Goal: Complete application form: Complete application form

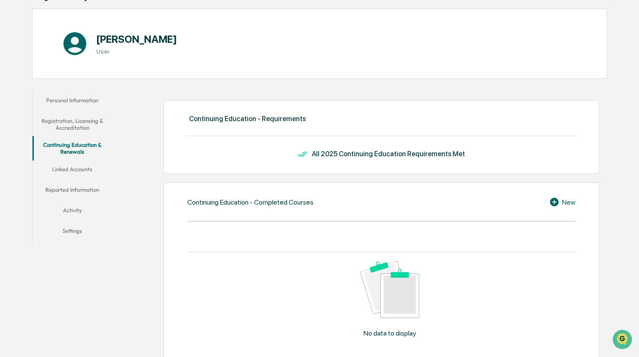
click at [82, 95] on button "Personal Information" at bounding box center [73, 102] width 80 height 21
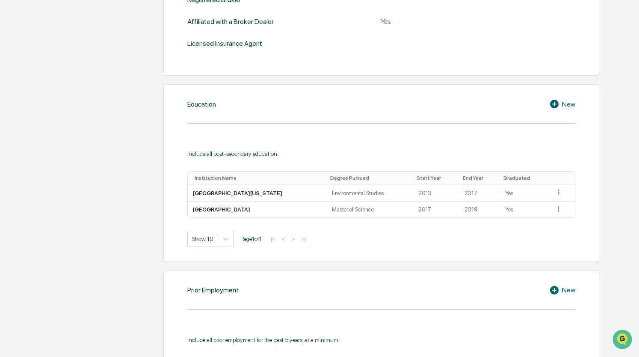
scroll to position [375, 0]
click at [555, 207] on icon at bounding box center [559, 208] width 8 height 8
click at [547, 218] on div "Edit" at bounding box center [548, 220] width 27 height 14
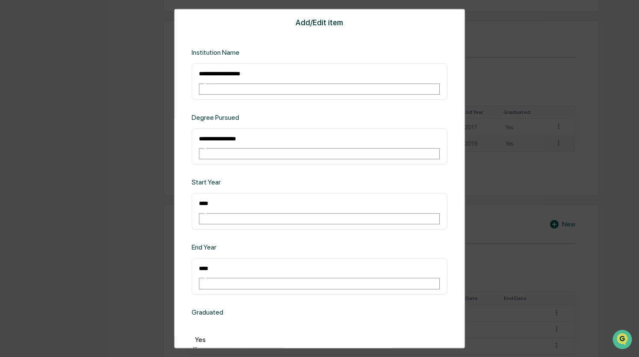
scroll to position [440, 0]
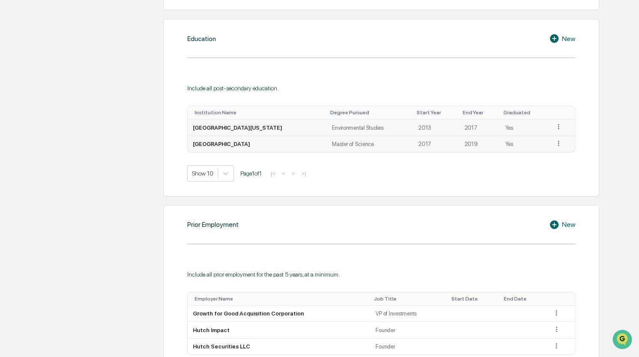
click at [555, 126] on icon at bounding box center [559, 127] width 8 height 8
click at [538, 138] on div "Edit" at bounding box center [548, 139] width 27 height 14
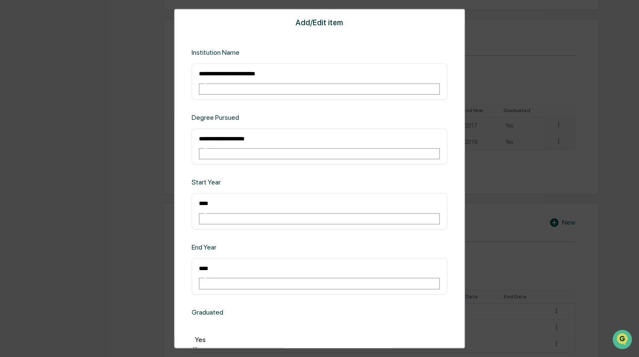
drag, startPoint x: 284, startPoint y: 135, endPoint x: 181, endPoint y: 127, distance: 104.2
click at [181, 127] on div "**********" at bounding box center [319, 178] width 291 height 339
type input "**********"
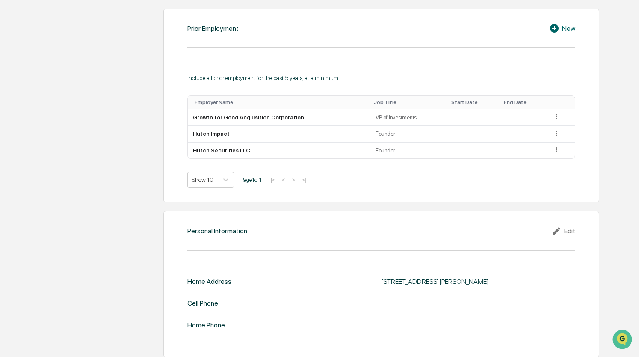
scroll to position [634, 0]
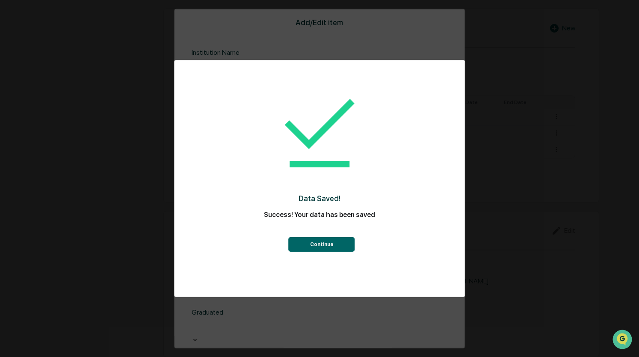
click at [329, 244] on button "Continue" at bounding box center [322, 244] width 66 height 15
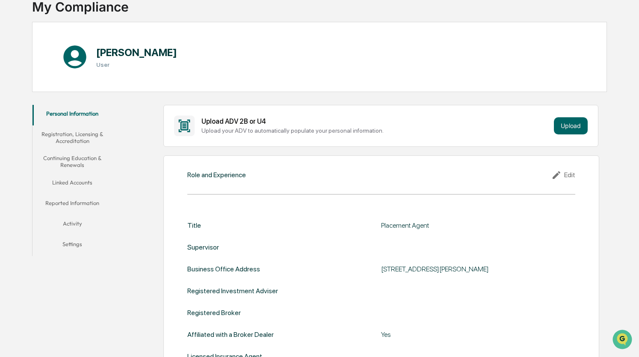
scroll to position [0, 0]
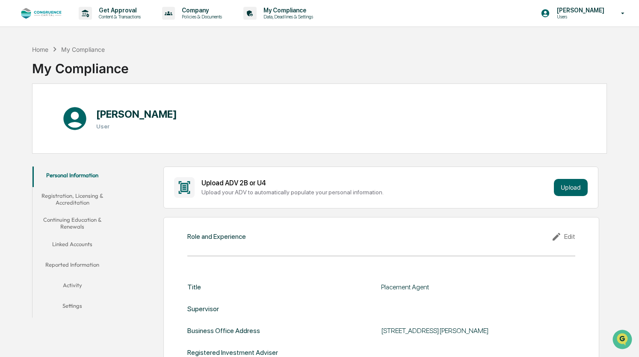
click at [84, 192] on button "Registration, Licensing & Accreditation" at bounding box center [73, 199] width 80 height 24
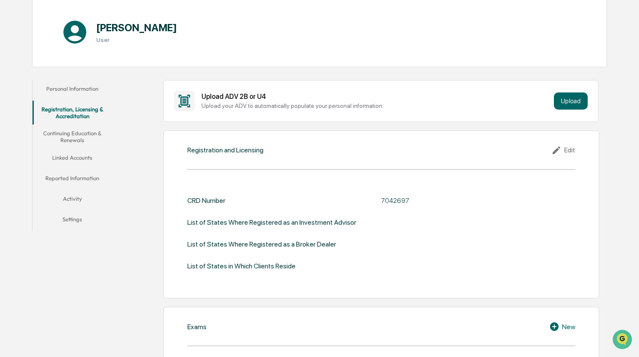
scroll to position [86, 0]
click at [89, 87] on button "Personal Information" at bounding box center [73, 90] width 80 height 21
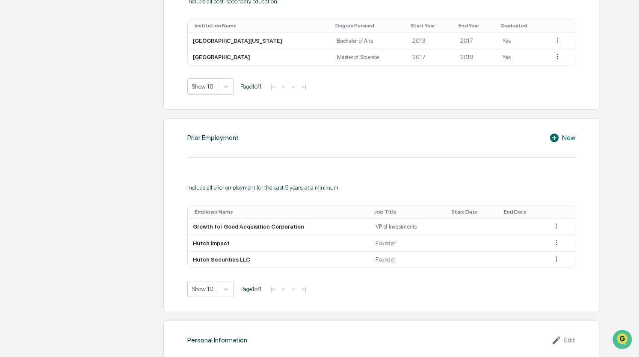
scroll to position [639, 0]
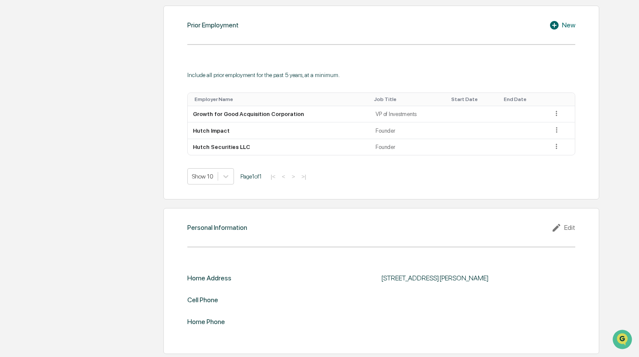
click at [555, 225] on icon at bounding box center [557, 227] width 13 height 10
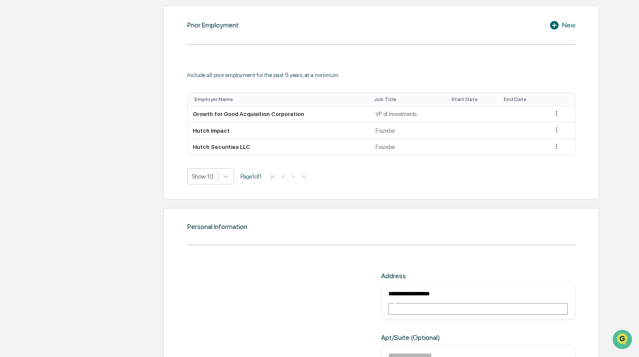
click at [403, 290] on input "**********" at bounding box center [419, 293] width 62 height 11
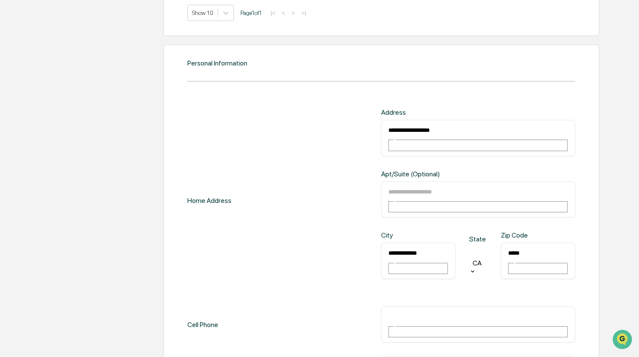
type input "**********"
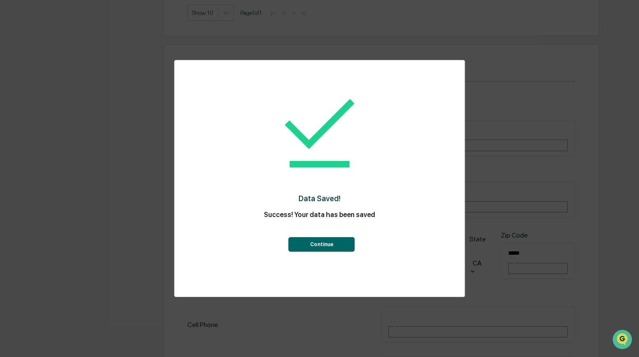
click at [334, 240] on button "Continue" at bounding box center [322, 244] width 66 height 15
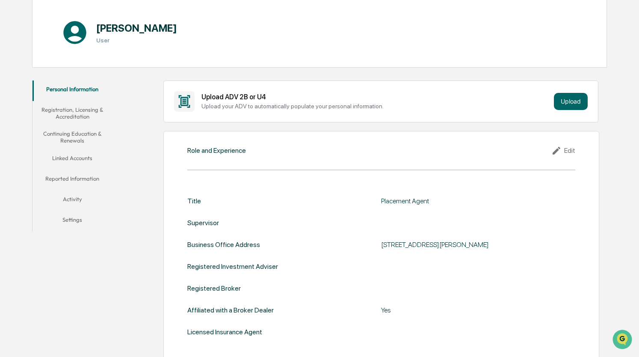
scroll to position [0, 0]
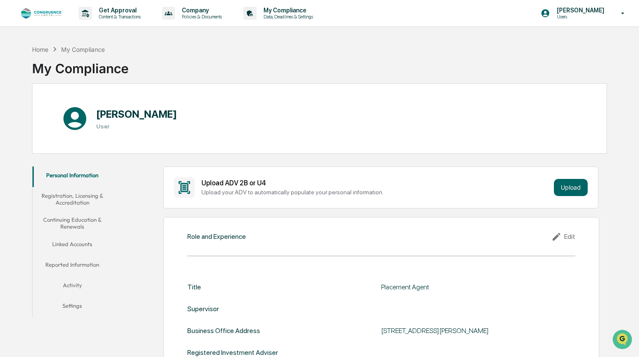
click at [56, 199] on button "Registration, Licensing & Accreditation" at bounding box center [73, 199] width 80 height 24
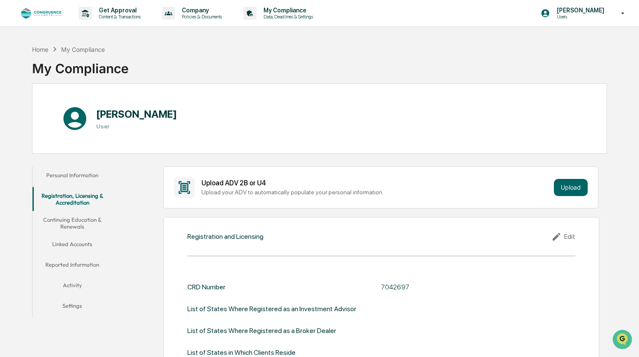
click at [76, 218] on button "Continuing Education & Renewals" at bounding box center [73, 223] width 80 height 24
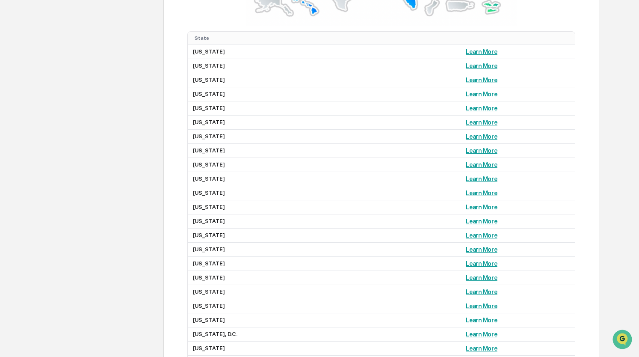
scroll to position [681, 0]
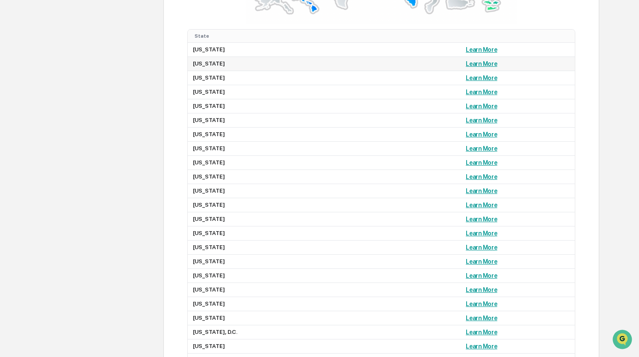
click at [466, 62] on link "Learn More" at bounding box center [481, 63] width 31 height 7
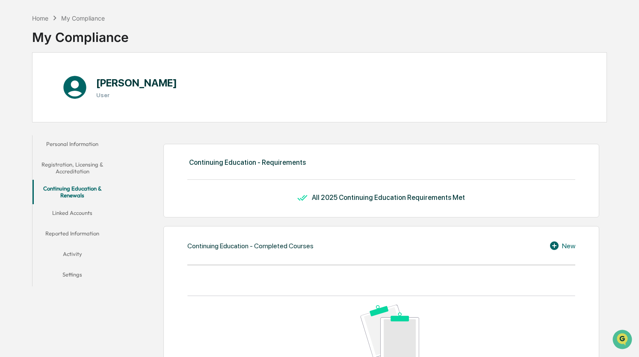
scroll to position [21, 0]
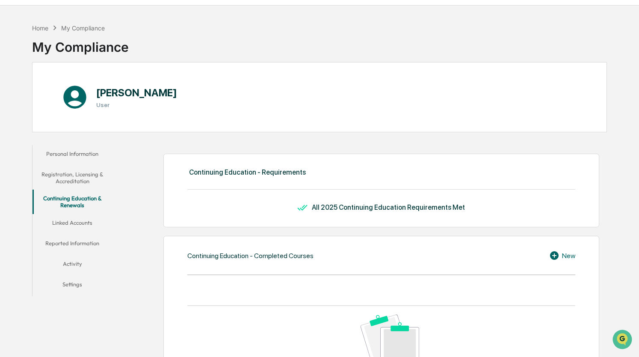
click at [80, 226] on button "Linked Accounts" at bounding box center [73, 224] width 80 height 21
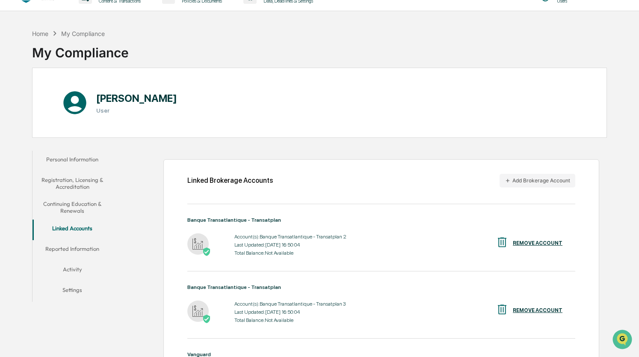
scroll to position [15, 0]
click at [82, 246] on button "Reported Information" at bounding box center [73, 250] width 80 height 21
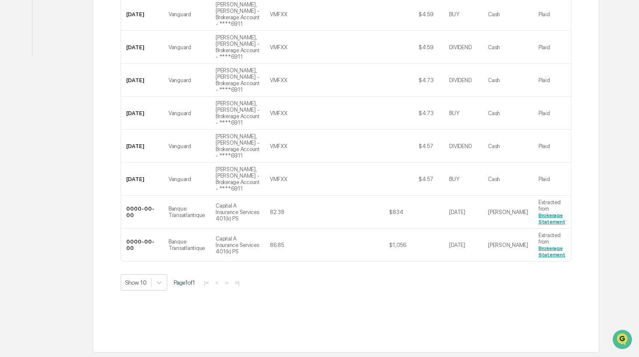
scroll to position [551, 0]
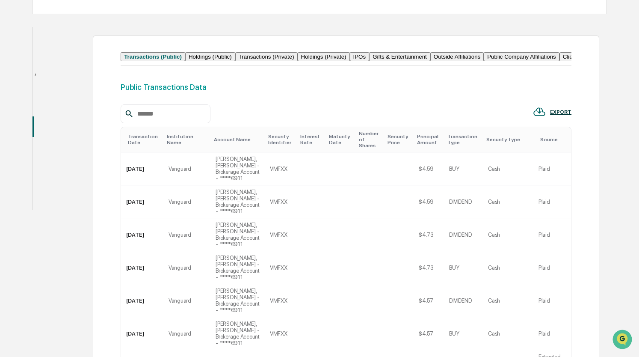
click at [68, 169] on button "Activity" at bounding box center [52, 179] width 38 height 21
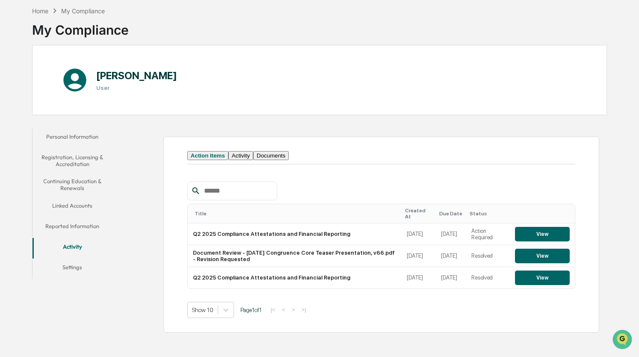
scroll to position [40, 0]
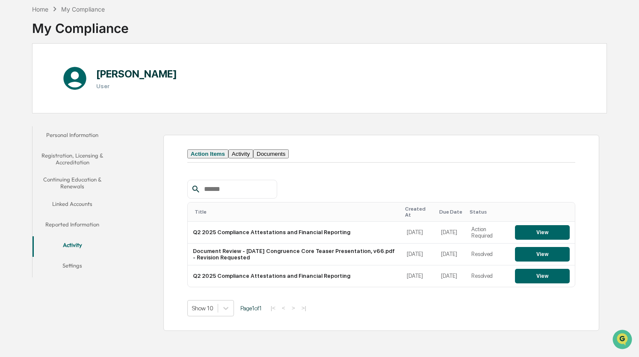
click at [70, 259] on button "Settings" at bounding box center [73, 267] width 80 height 21
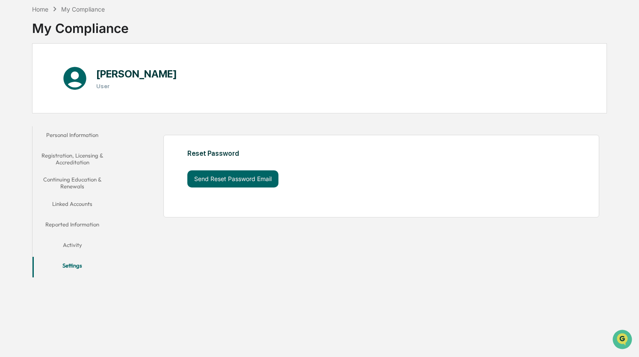
click at [68, 136] on button "Personal Information" at bounding box center [73, 136] width 80 height 21
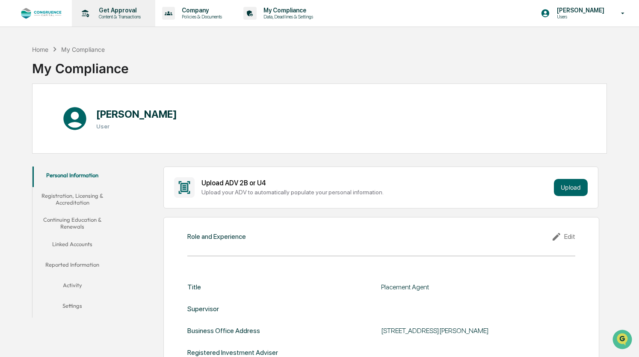
click at [119, 15] on p "Content & Transactions" at bounding box center [118, 17] width 53 height 6
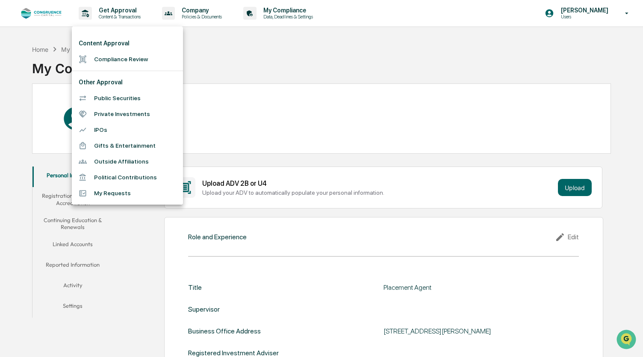
click at [114, 156] on li "Outside Affiliations" at bounding box center [127, 162] width 111 height 16
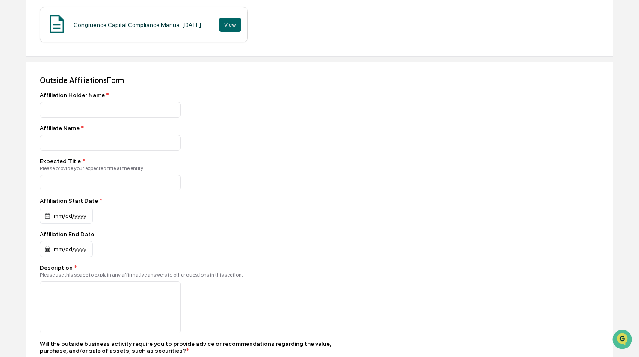
scroll to position [200, 0]
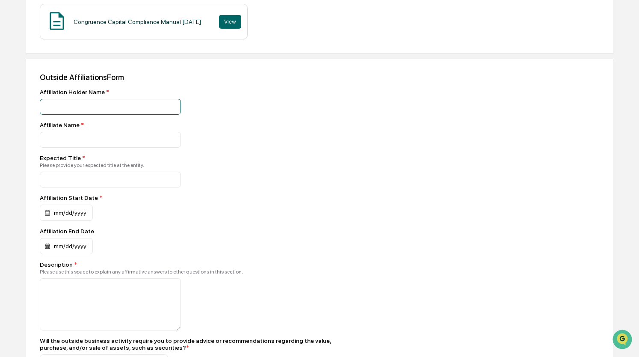
click at [119, 105] on input at bounding box center [110, 107] width 141 height 16
click at [215, 97] on div "Affiliation Holder Name *" at bounding box center [189, 102] width 299 height 26
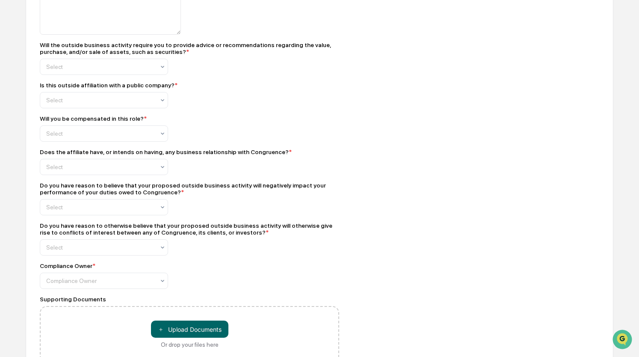
scroll to position [496, 0]
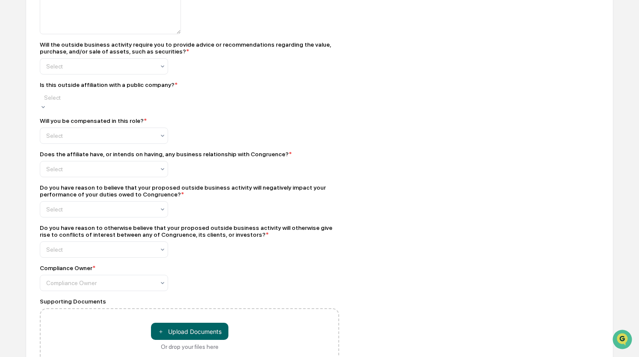
click at [157, 100] on div "Select" at bounding box center [104, 98] width 128 height 12
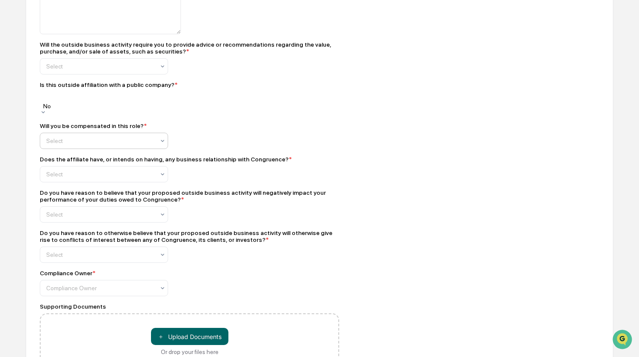
click at [113, 71] on div at bounding box center [100, 66] width 109 height 9
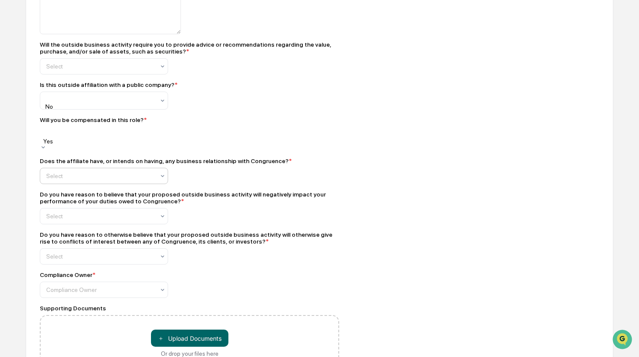
click at [101, 71] on div at bounding box center [100, 66] width 109 height 9
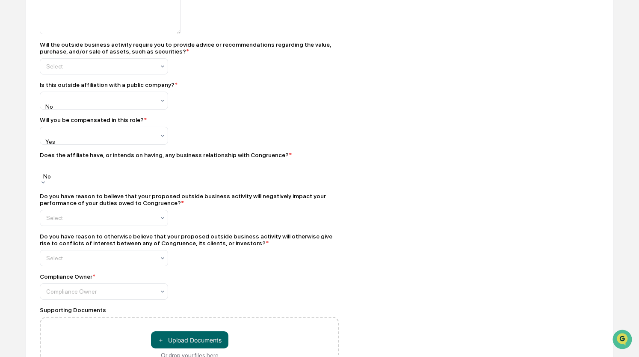
click at [100, 171] on div at bounding box center [104, 167] width 120 height 9
click at [98, 71] on div at bounding box center [100, 66] width 109 height 9
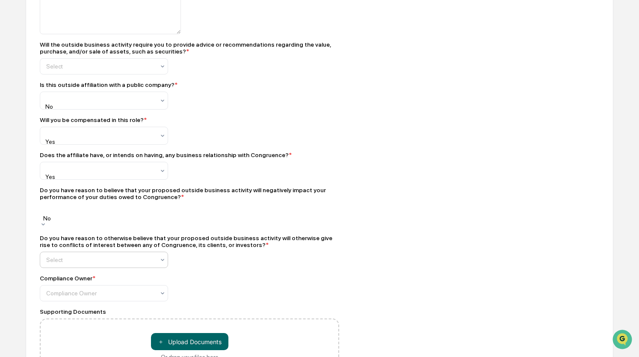
click at [92, 71] on div at bounding box center [100, 66] width 109 height 9
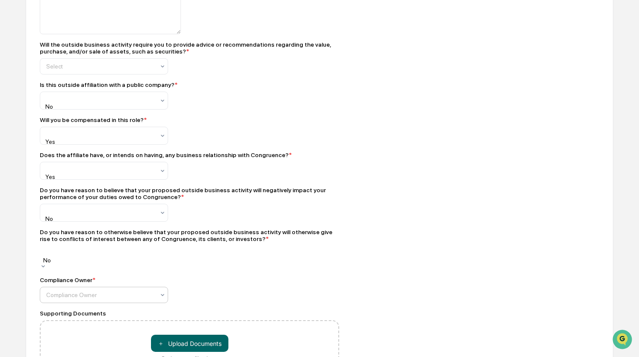
click at [89, 71] on div at bounding box center [100, 66] width 109 height 9
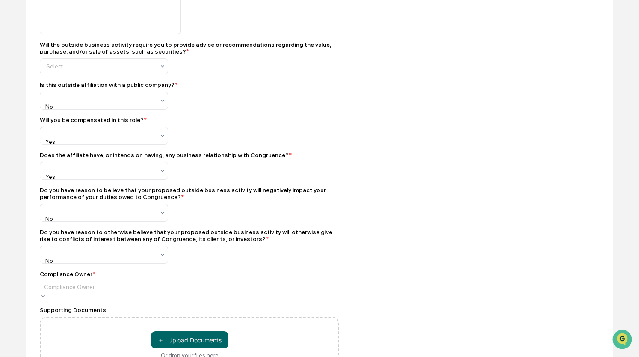
scroll to position [545, 0]
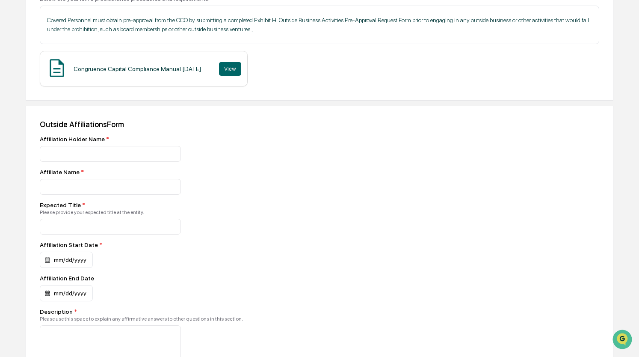
scroll to position [151, 0]
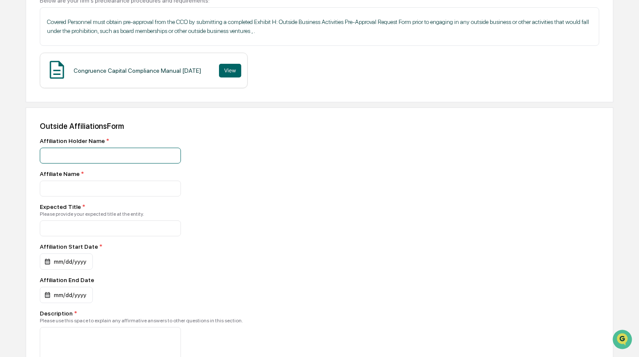
click at [123, 153] on input at bounding box center [110, 156] width 141 height 16
type input "**********"
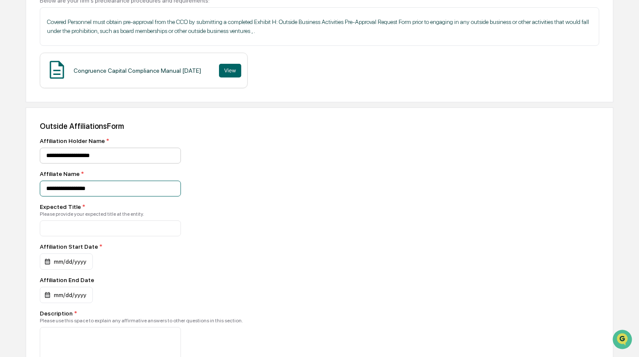
type input "**********"
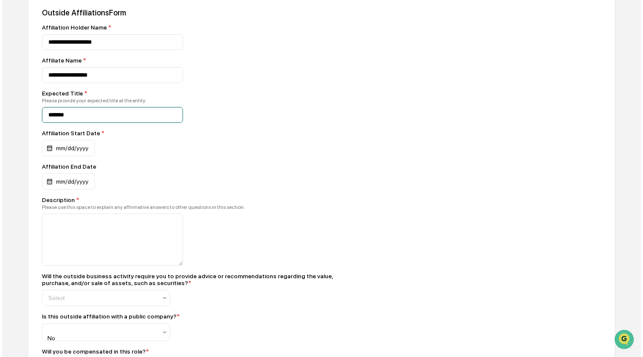
scroll to position [269, 0]
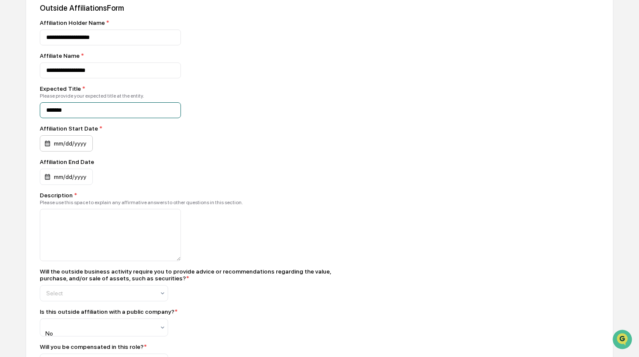
type input "*******"
click at [46, 144] on div "mm/dd/yyyy" at bounding box center [66, 143] width 53 height 16
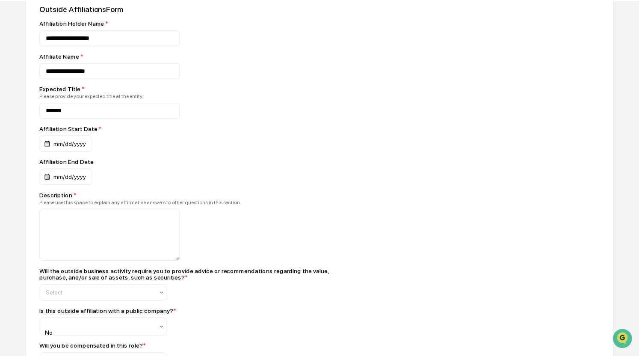
scroll to position [792, 0]
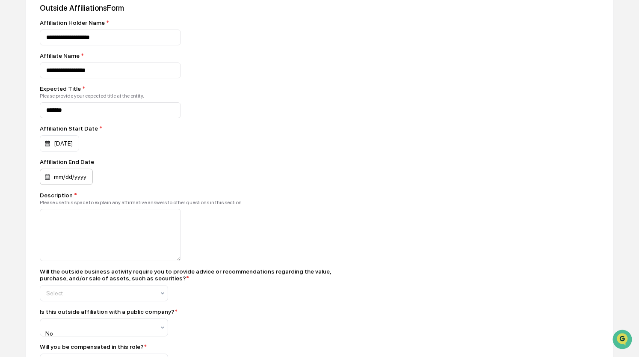
click at [79, 151] on div "mm/dd/yyyy" at bounding box center [59, 143] width 39 height 16
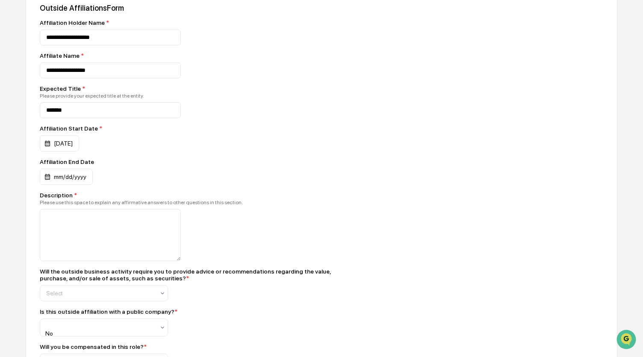
click at [163, 165] on div at bounding box center [321, 178] width 643 height 357
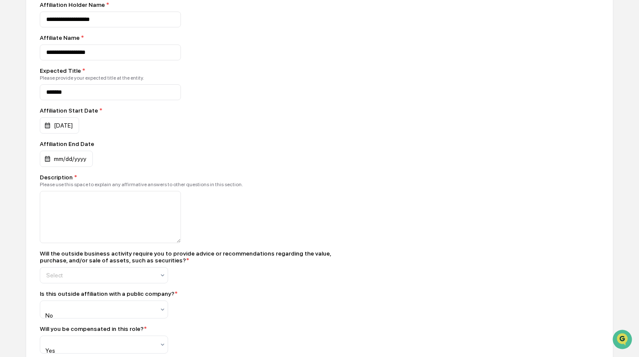
scroll to position [287, 0]
click at [132, 211] on textarea at bounding box center [110, 216] width 141 height 52
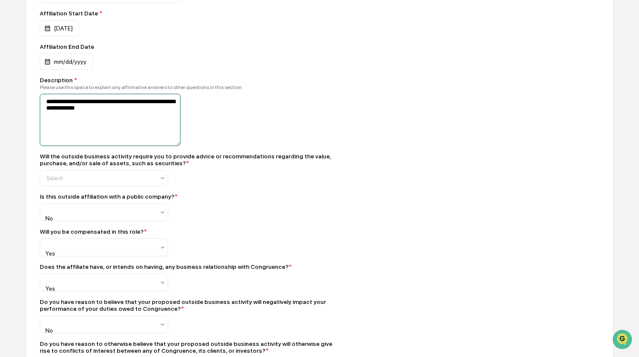
scroll to position [385, 0]
type textarea "**********"
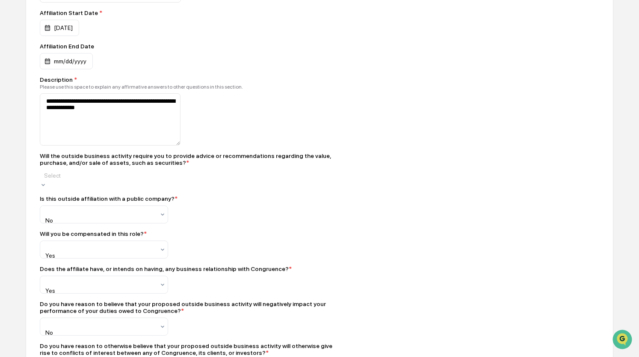
click at [158, 179] on div "Select" at bounding box center [104, 175] width 128 height 12
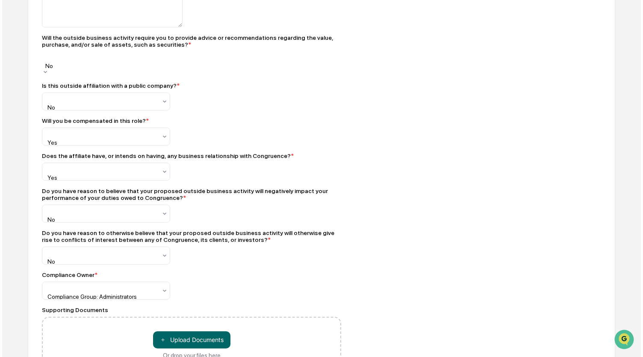
scroll to position [545, 0]
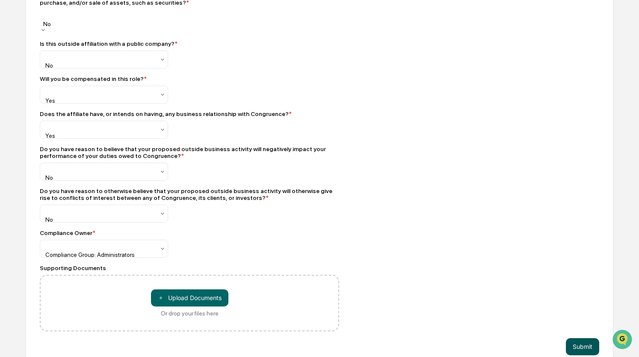
click at [589, 339] on button "Submit" at bounding box center [582, 346] width 33 height 17
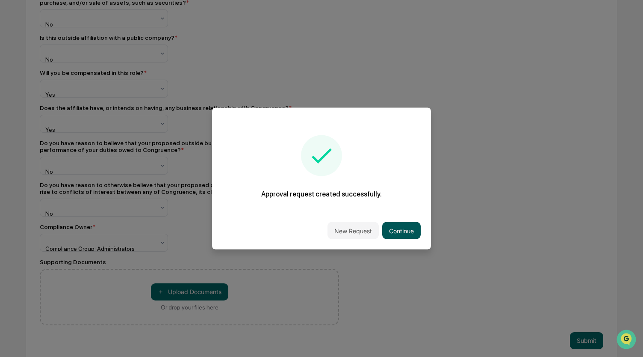
click at [408, 233] on button "Continue" at bounding box center [401, 230] width 38 height 17
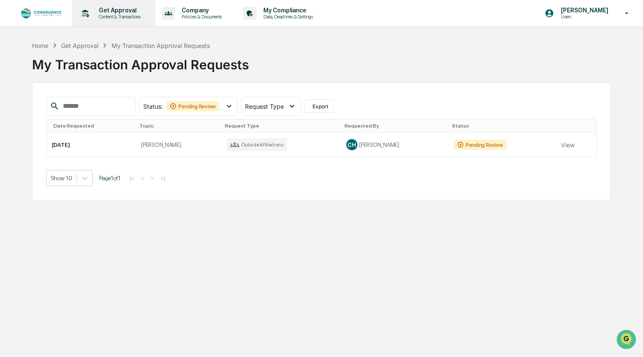
click at [122, 18] on p "Content & Transactions" at bounding box center [118, 17] width 53 height 6
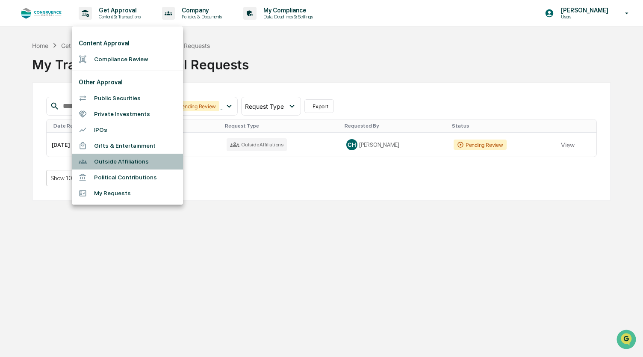
click at [132, 164] on li "Outside Affiliations" at bounding box center [127, 162] width 111 height 16
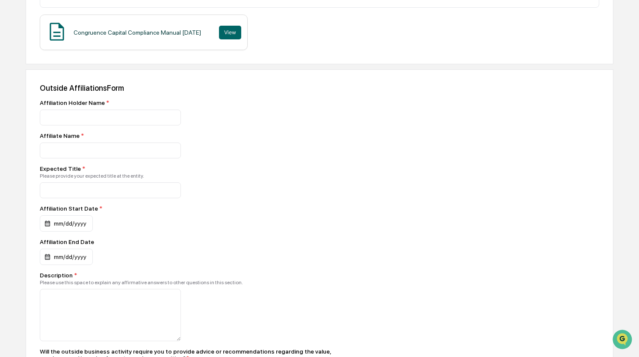
scroll to position [192, 0]
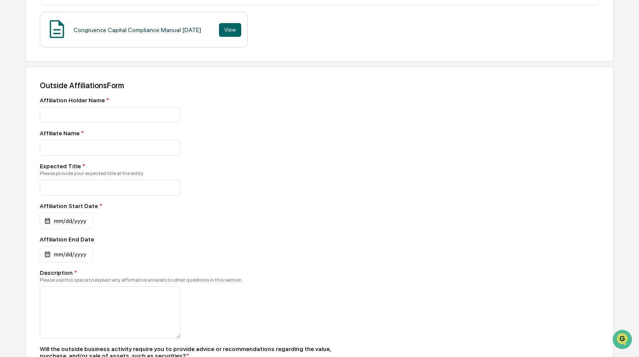
click at [116, 116] on input at bounding box center [110, 115] width 141 height 16
type input "**********"
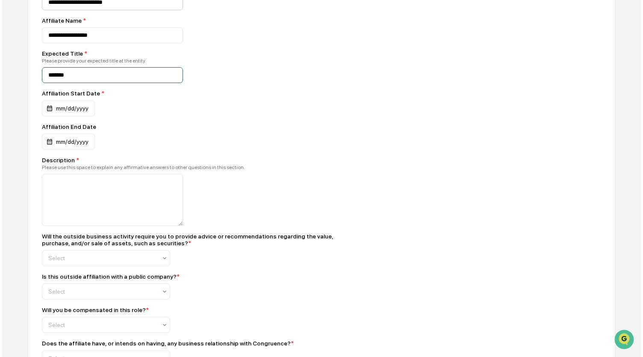
scroll to position [305, 0]
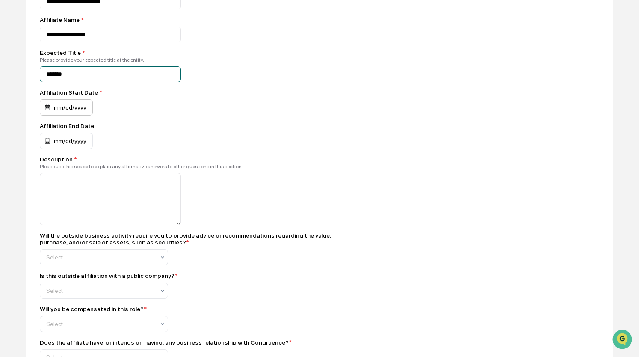
type input "*******"
click at [48, 107] on div "mm/dd/yyyy" at bounding box center [66, 107] width 53 height 16
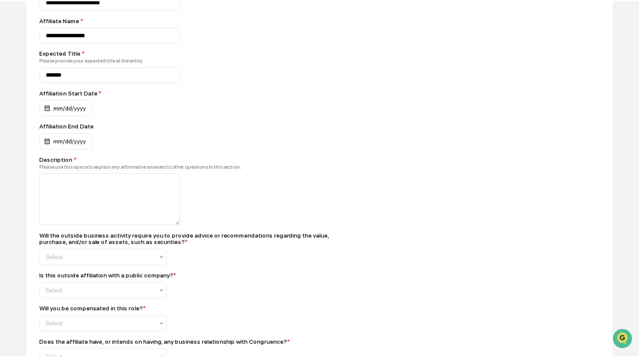
scroll to position [792, 0]
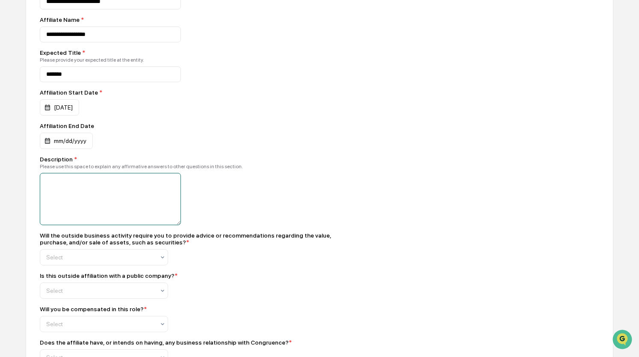
click at [79, 186] on textarea at bounding box center [110, 199] width 141 height 52
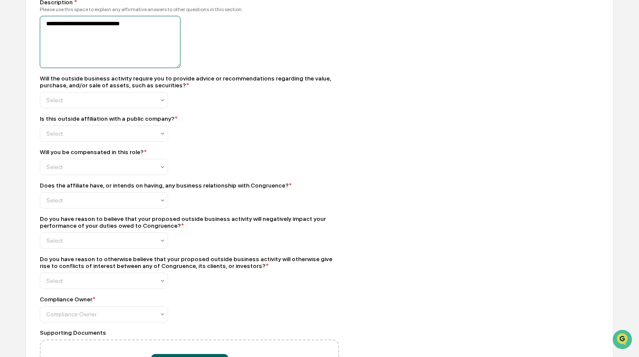
scroll to position [466, 0]
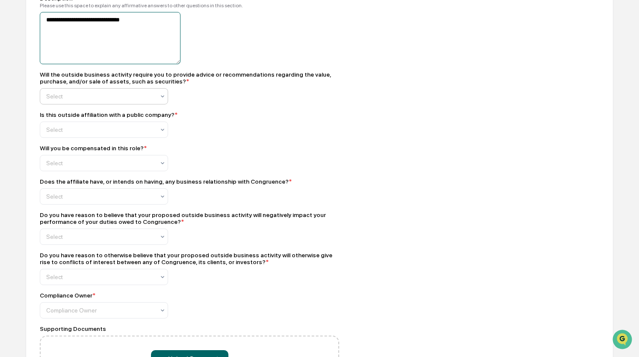
type textarea "**********"
click at [128, 96] on div at bounding box center [100, 96] width 109 height 9
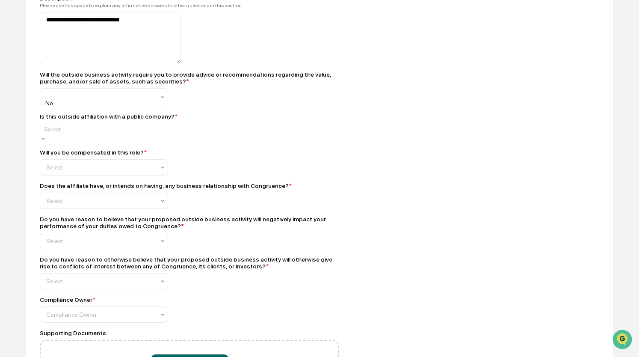
click at [101, 127] on div "Select" at bounding box center [104, 129] width 128 height 12
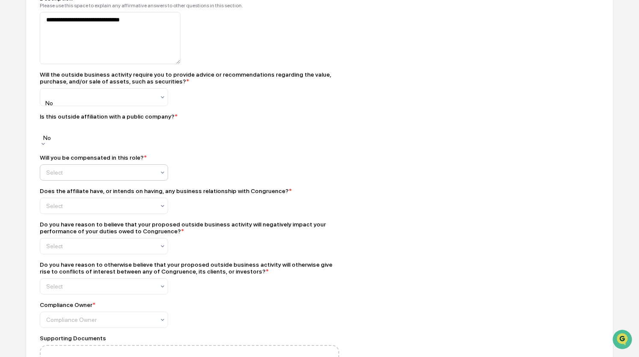
click at [91, 99] on div at bounding box center [100, 94] width 109 height 9
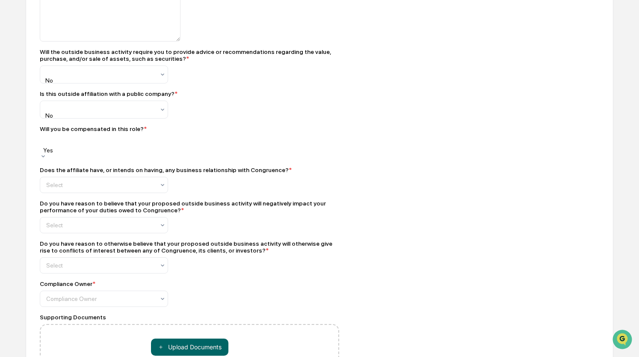
scroll to position [491, 0]
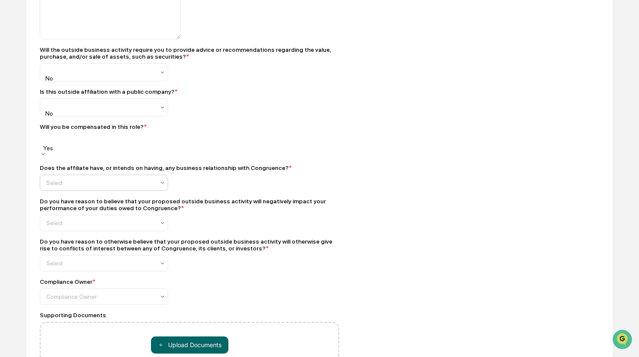
click at [93, 74] on div at bounding box center [100, 69] width 109 height 9
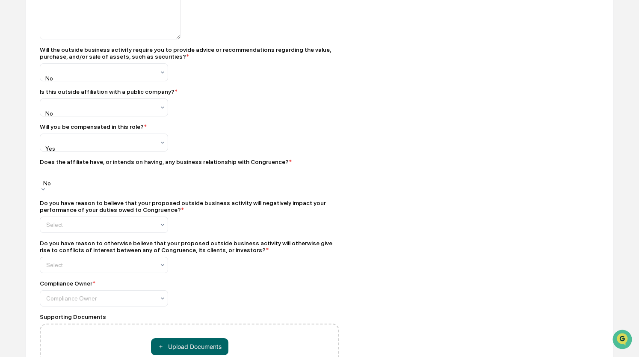
scroll to position [528, 0]
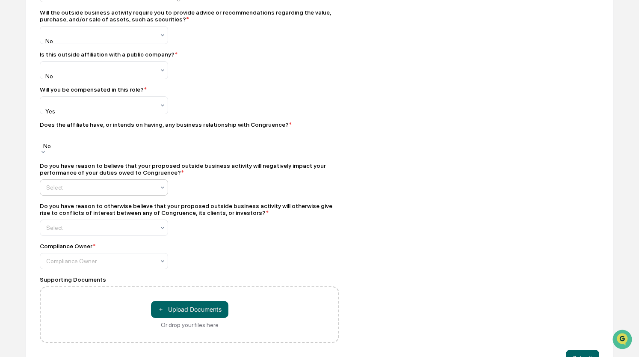
click at [110, 37] on div at bounding box center [100, 32] width 109 height 9
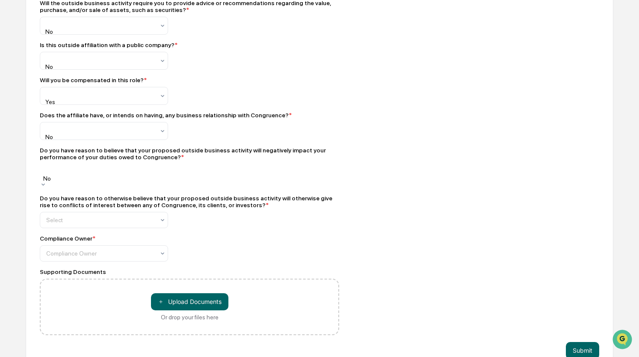
scroll to position [542, 0]
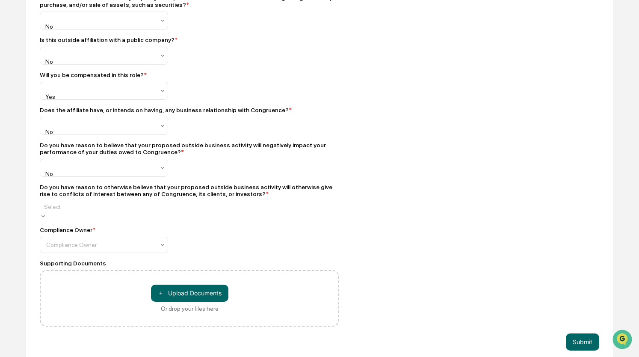
click at [97, 207] on div at bounding box center [104, 206] width 120 height 9
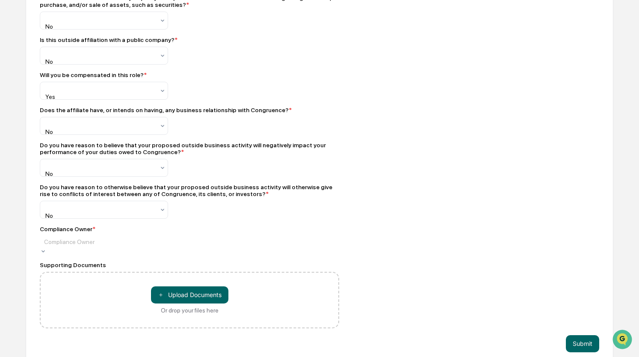
click at [88, 240] on div at bounding box center [104, 241] width 120 height 9
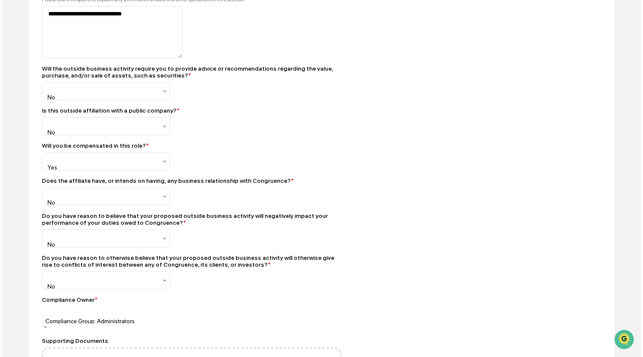
scroll to position [545, 0]
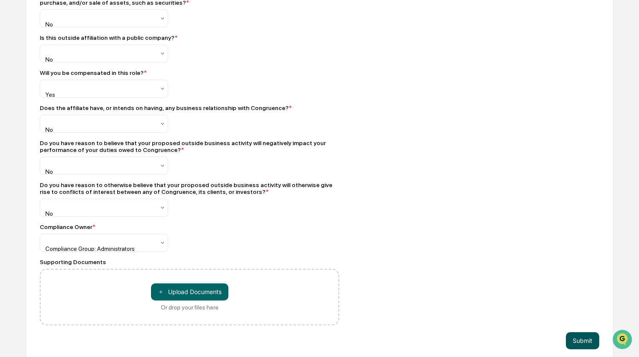
click at [581, 333] on button "Submit" at bounding box center [582, 340] width 33 height 17
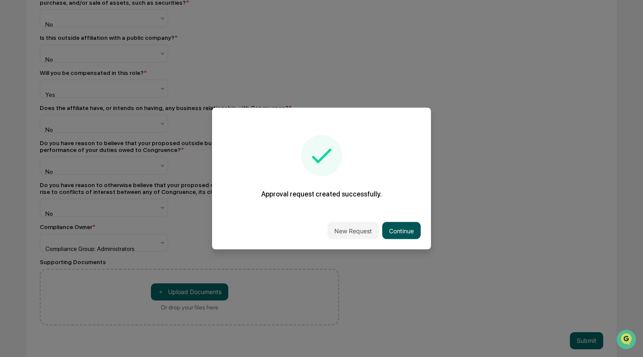
click at [401, 229] on button "Continue" at bounding box center [401, 230] width 38 height 17
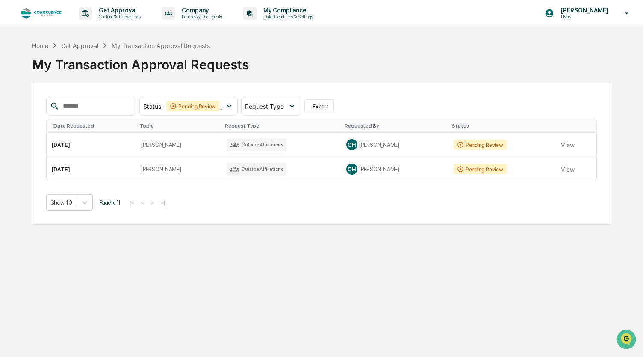
click at [49, 15] on img at bounding box center [41, 14] width 41 height 12
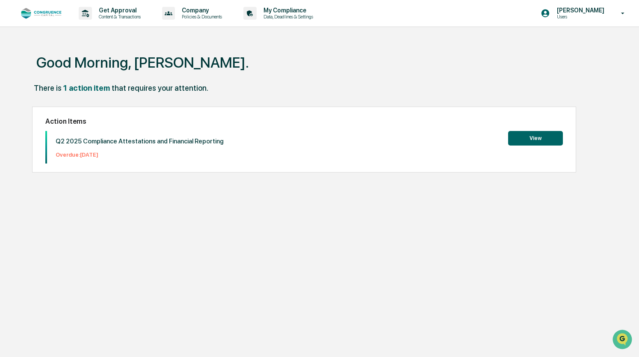
click at [541, 134] on button "View" at bounding box center [535, 138] width 55 height 15
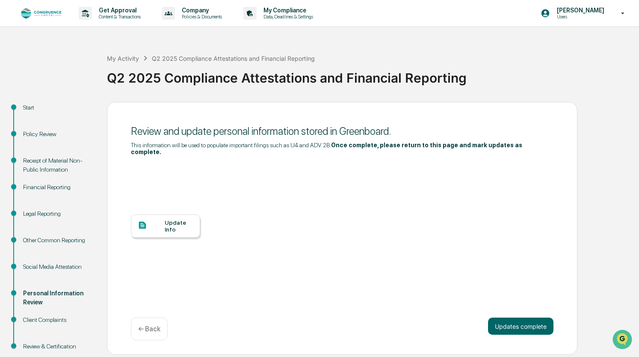
scroll to position [20, 0]
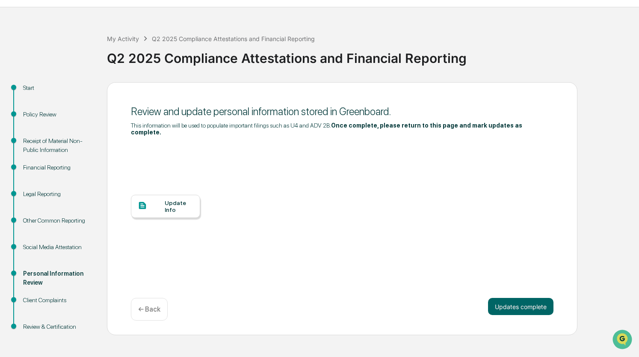
click at [42, 304] on div "Client Complaints" at bounding box center [58, 300] width 70 height 9
click at [44, 247] on div "Social Media Attestation" at bounding box center [58, 247] width 70 height 9
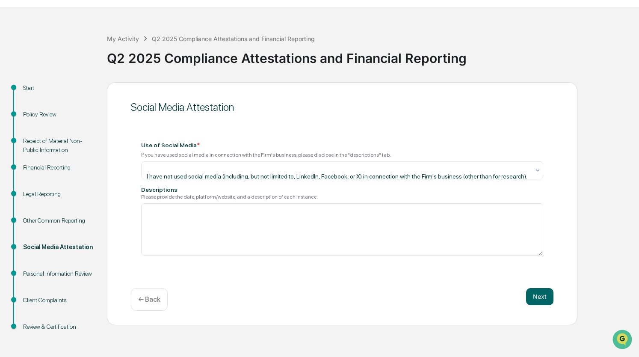
click at [61, 215] on div "Legal Reporting" at bounding box center [58, 204] width 84 height 27
click at [62, 221] on div "Other Common Reporting" at bounding box center [58, 220] width 70 height 9
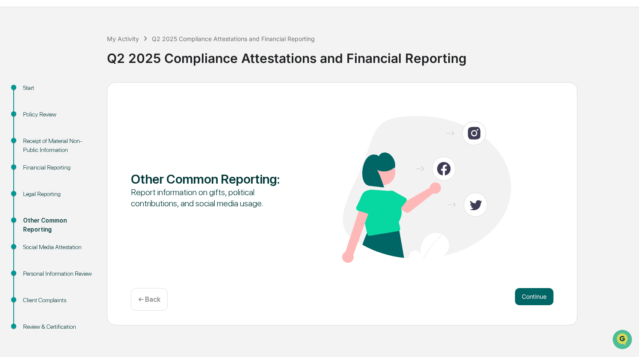
click at [27, 85] on div "Start" at bounding box center [58, 87] width 70 height 9
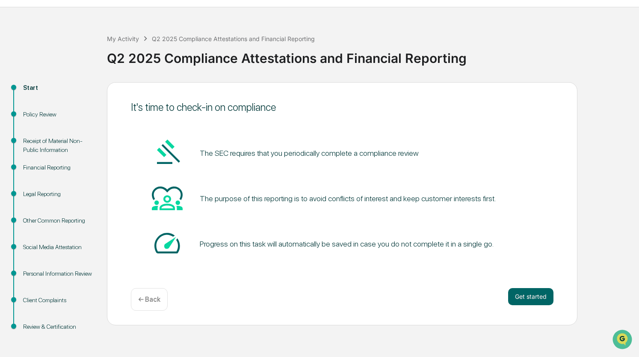
click at [45, 114] on div "Policy Review" at bounding box center [58, 114] width 70 height 9
click at [49, 149] on div "Receipt of Material Non-Public Information" at bounding box center [58, 145] width 70 height 18
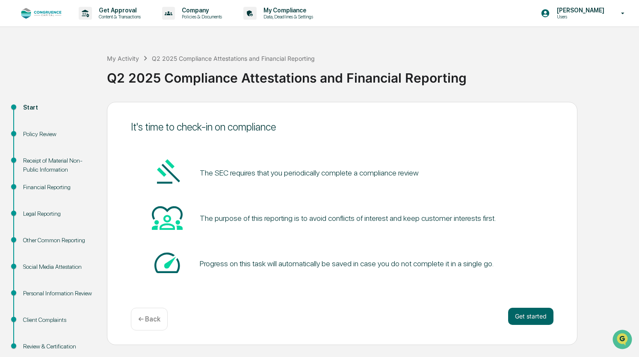
click at [44, 8] on img at bounding box center [41, 14] width 41 height 12
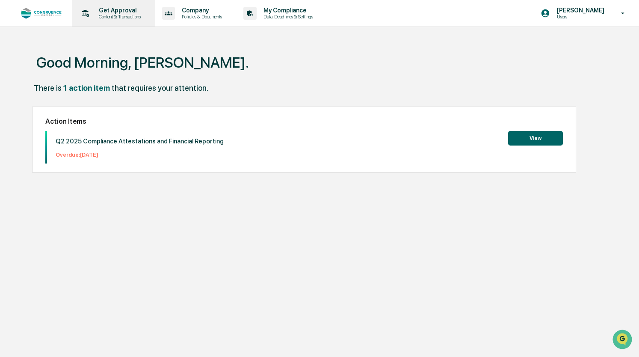
click at [104, 8] on p "Get Approval" at bounding box center [118, 10] width 53 height 7
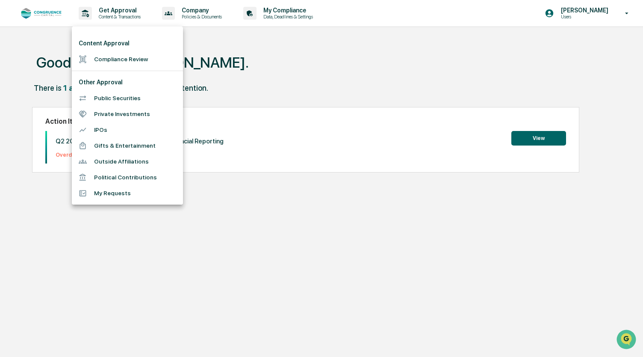
click at [133, 161] on li "Outside Affiliations" at bounding box center [127, 162] width 111 height 16
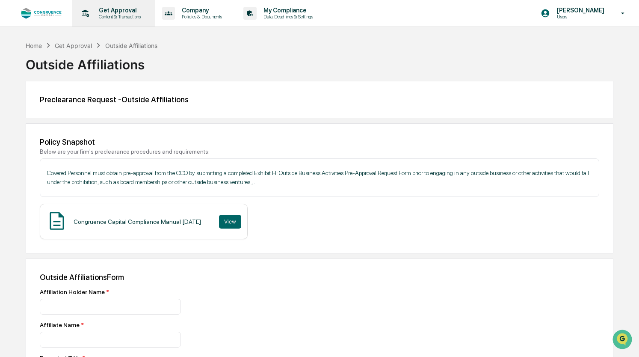
click at [115, 21] on div "Get Approval Content & Transactions" at bounding box center [112, 13] width 75 height 27
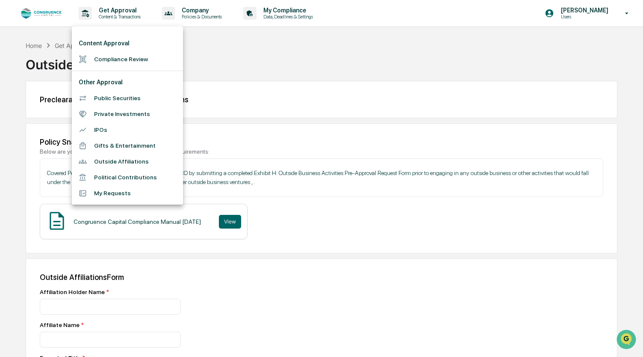
click at [113, 193] on li "My Requests" at bounding box center [127, 193] width 111 height 16
